Goal: Transaction & Acquisition: Purchase product/service

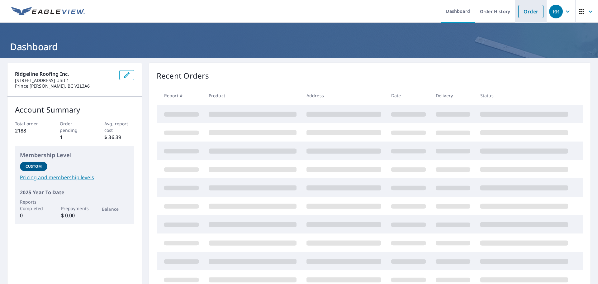
click at [516, 4] on li "Order" at bounding box center [530, 11] width 31 height 23
click at [524, 14] on link "Order" at bounding box center [530, 11] width 25 height 13
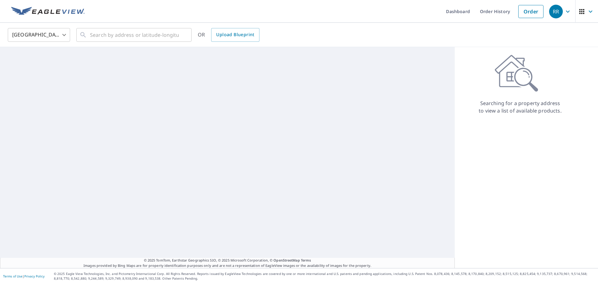
click at [49, 29] on body "RR RR Dashboard Order History Order RR [GEOGRAPHIC_DATA] [GEOGRAPHIC_DATA] ​ ​ …" at bounding box center [299, 142] width 598 height 284
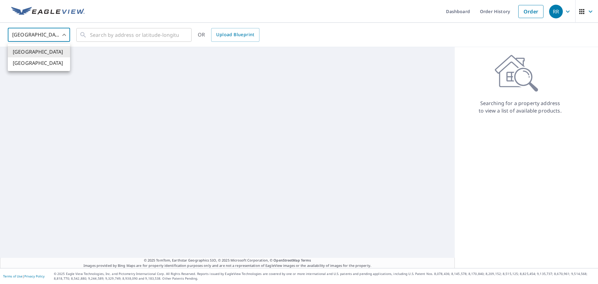
click at [45, 62] on li "[GEOGRAPHIC_DATA]" at bounding box center [39, 62] width 62 height 11
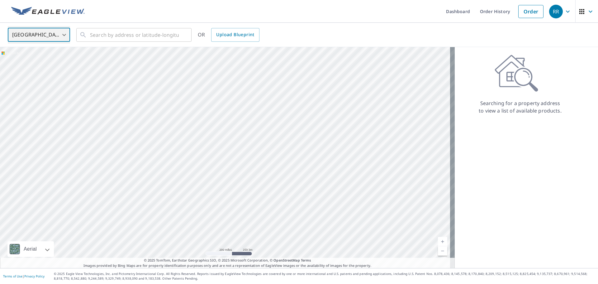
type input "CA"
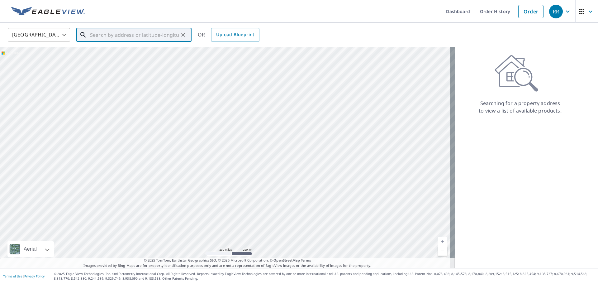
click at [98, 36] on input "text" at bounding box center [134, 34] width 89 height 17
paste input "[STREET_ADDRESS]"
type input "[STREET_ADDRESS]"
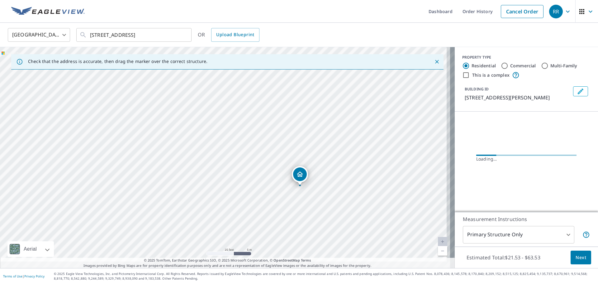
drag, startPoint x: 258, startPoint y: 175, endPoint x: 213, endPoint y: 77, distance: 107.9
click at [213, 77] on div "[STREET_ADDRESS]" at bounding box center [227, 157] width 455 height 221
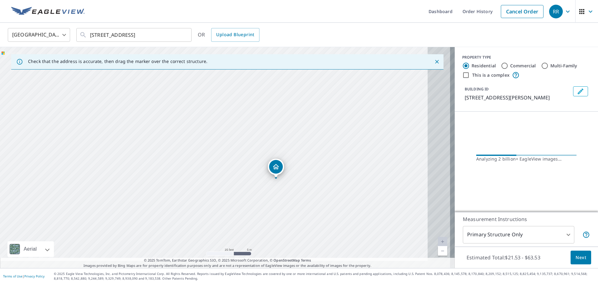
drag, startPoint x: 354, startPoint y: 137, endPoint x: 328, endPoint y: 130, distance: 26.3
click at [328, 130] on div "[STREET_ADDRESS]" at bounding box center [227, 157] width 455 height 221
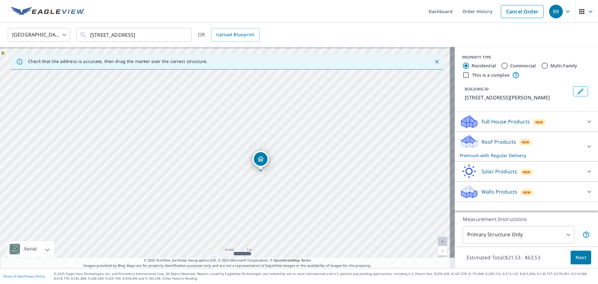
drag, startPoint x: 258, startPoint y: 136, endPoint x: 294, endPoint y: 150, distance: 38.1
click at [294, 150] on div "[STREET_ADDRESS]" at bounding box center [227, 157] width 455 height 221
click at [576, 256] on span "Next" at bounding box center [581, 258] width 11 height 8
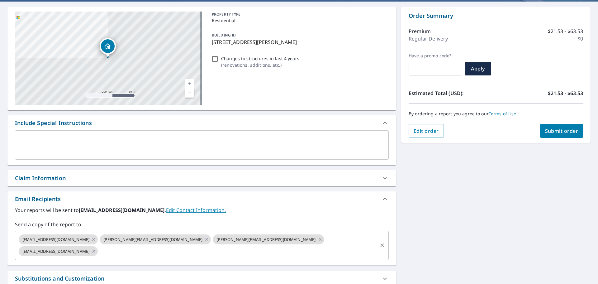
scroll to position [101, 0]
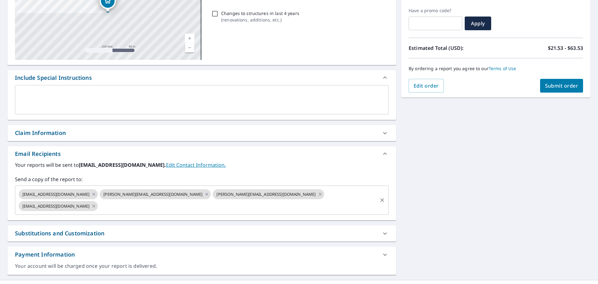
click at [95, 204] on icon at bounding box center [94, 205] width 3 height 3
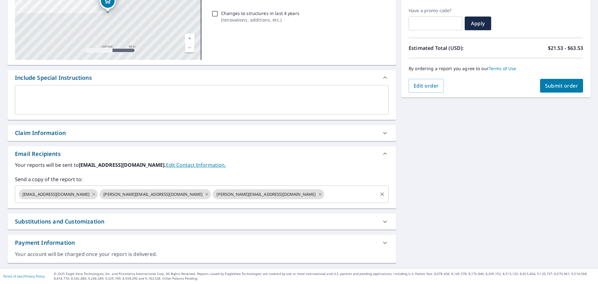
click at [318, 191] on icon at bounding box center [320, 194] width 5 height 7
click at [204, 193] on icon at bounding box center [206, 194] width 5 height 7
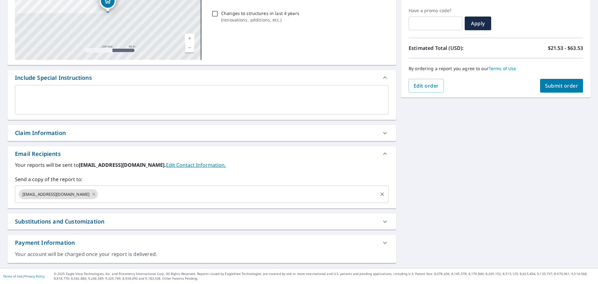
checkbox input "true"
click at [131, 193] on input "text" at bounding box center [238, 194] width 278 height 12
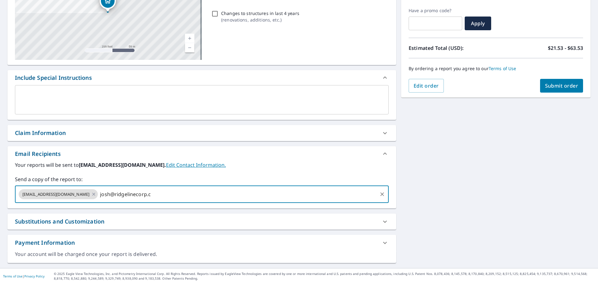
type input "[EMAIL_ADDRESS][DOMAIN_NAME]"
click at [570, 84] on span "Submit order" at bounding box center [561, 85] width 33 height 7
checkbox input "true"
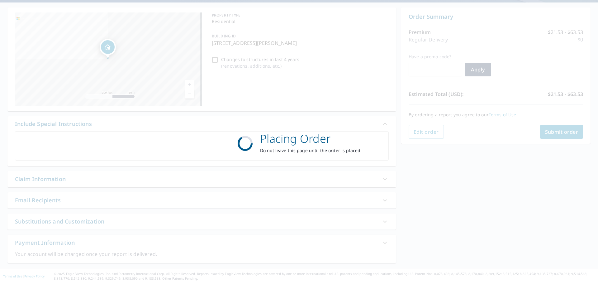
scroll to position [55, 0]
